Goal: Information Seeking & Learning: Learn about a topic

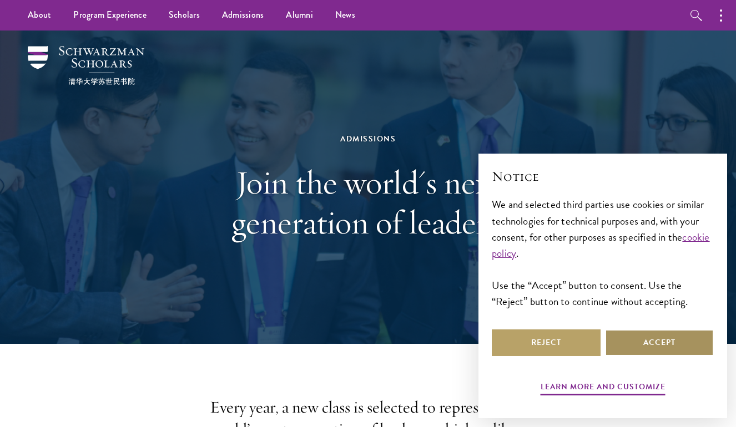
click at [669, 347] on button "Accept" at bounding box center [659, 343] width 109 height 27
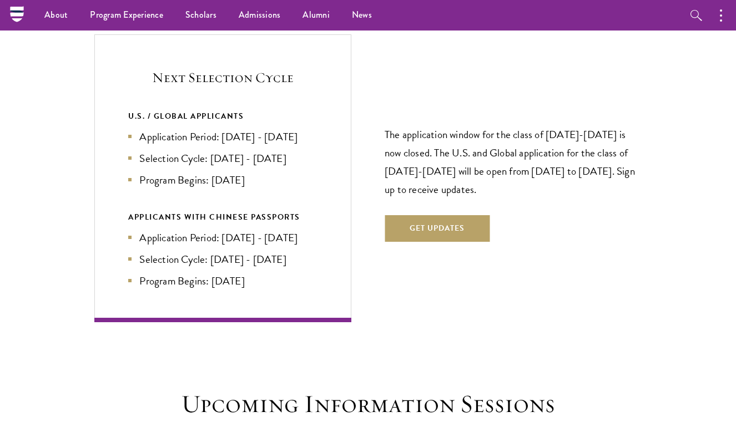
scroll to position [2317, 0]
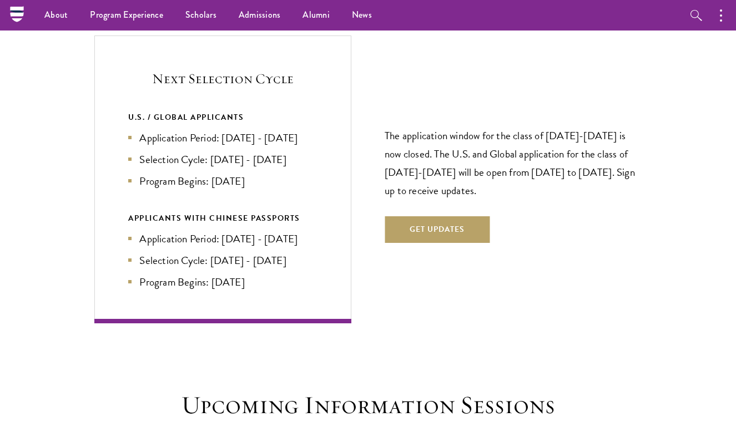
drag, startPoint x: 218, startPoint y: 121, endPoint x: 318, endPoint y: 122, distance: 99.4
click at [318, 122] on div "Next Selection Cycle U.S. / GLOBAL APPLICANTS Application Period: Apr 2026 - Se…" at bounding box center [222, 180] width 257 height 288
drag, startPoint x: 218, startPoint y: 147, endPoint x: 346, endPoint y: 149, distance: 128.2
click at [346, 149] on div "Next Selection Cycle U.S. / GLOBAL APPLICANTS Application Period: Apr 2026 - Se…" at bounding box center [222, 180] width 257 height 288
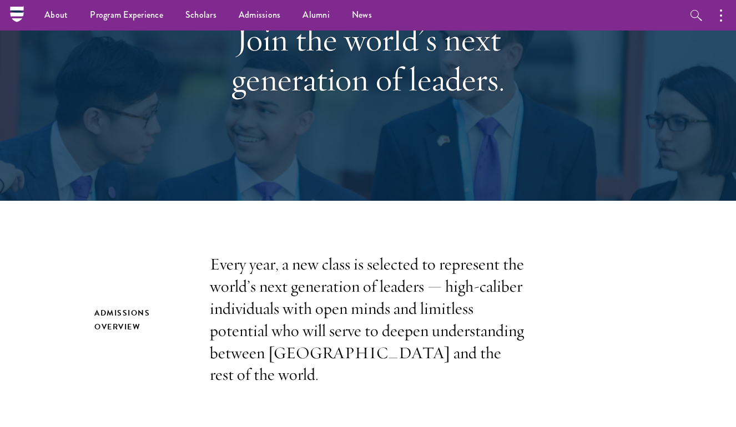
scroll to position [0, 0]
